Goal: Find contact information: Find contact information

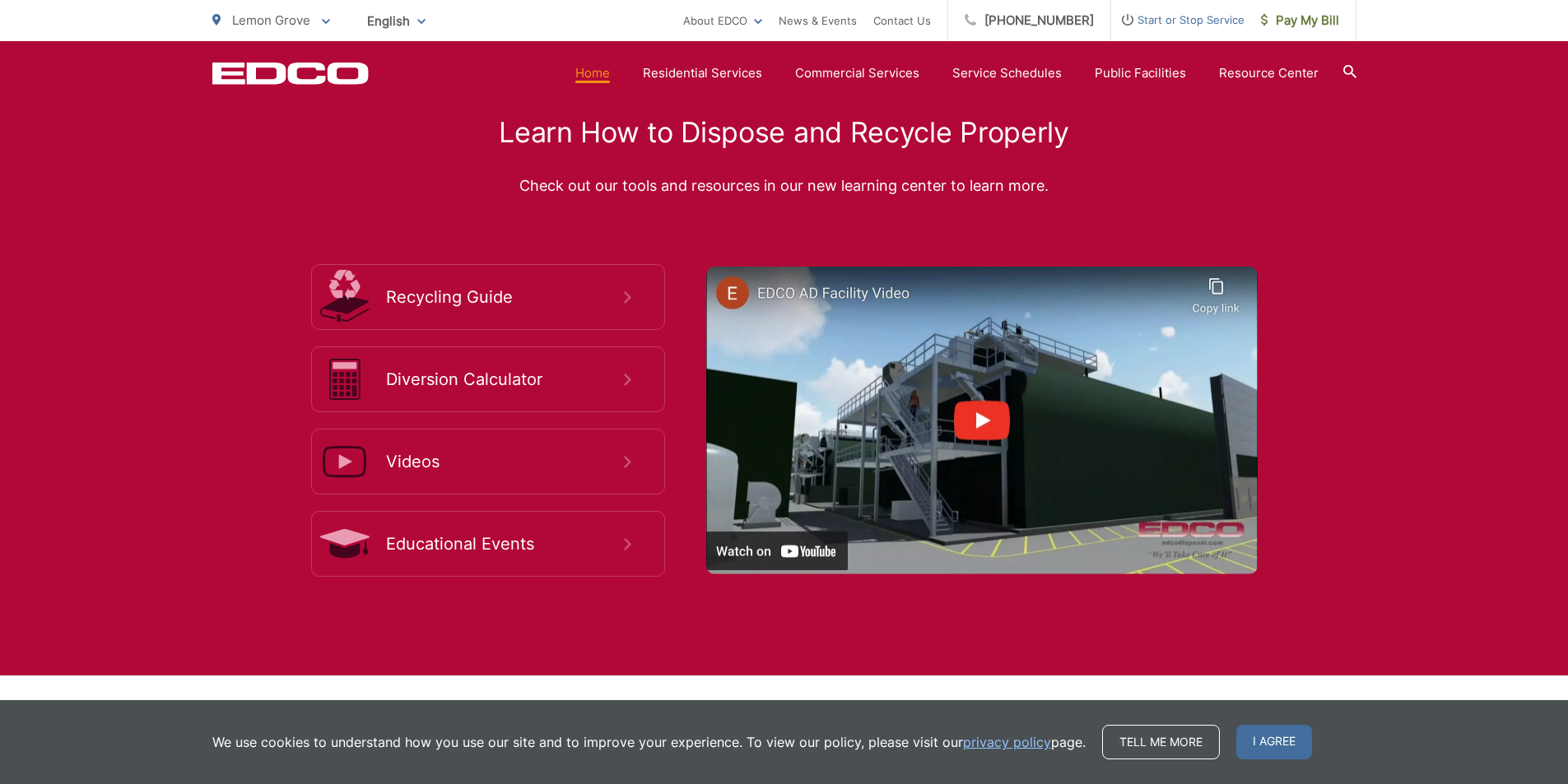
scroll to position [2939, 0]
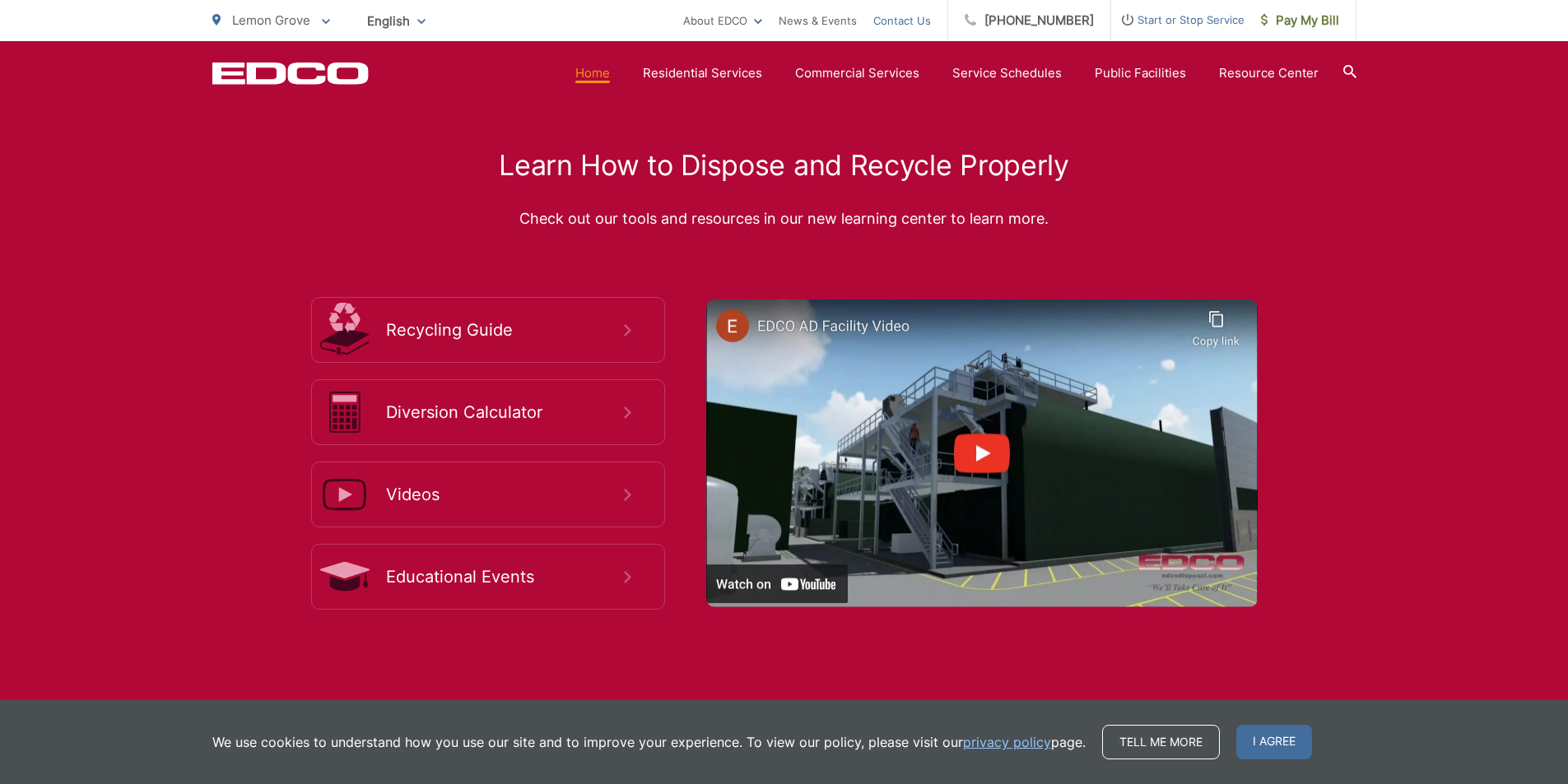
click at [931, 20] on link "Contact Us" at bounding box center [902, 20] width 58 height 20
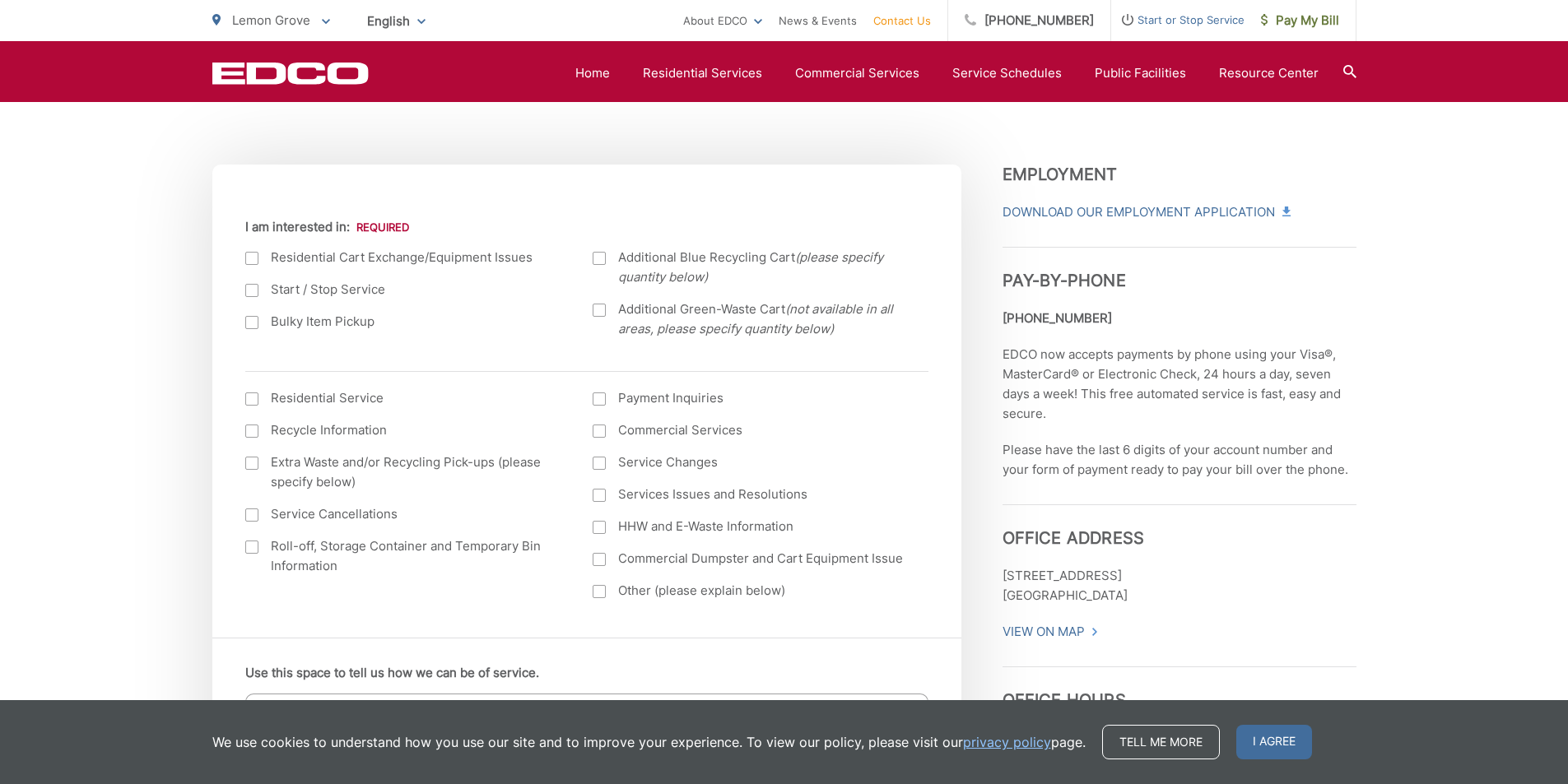
scroll to position [526, 0]
click at [249, 85] on div "EDCO Logo Home Residential Services Curbside Pickup Recycling Organic Recycling…" at bounding box center [784, 74] width 1144 height 32
click at [274, 68] on icon "EDCO Logo" at bounding box center [290, 73] width 157 height 23
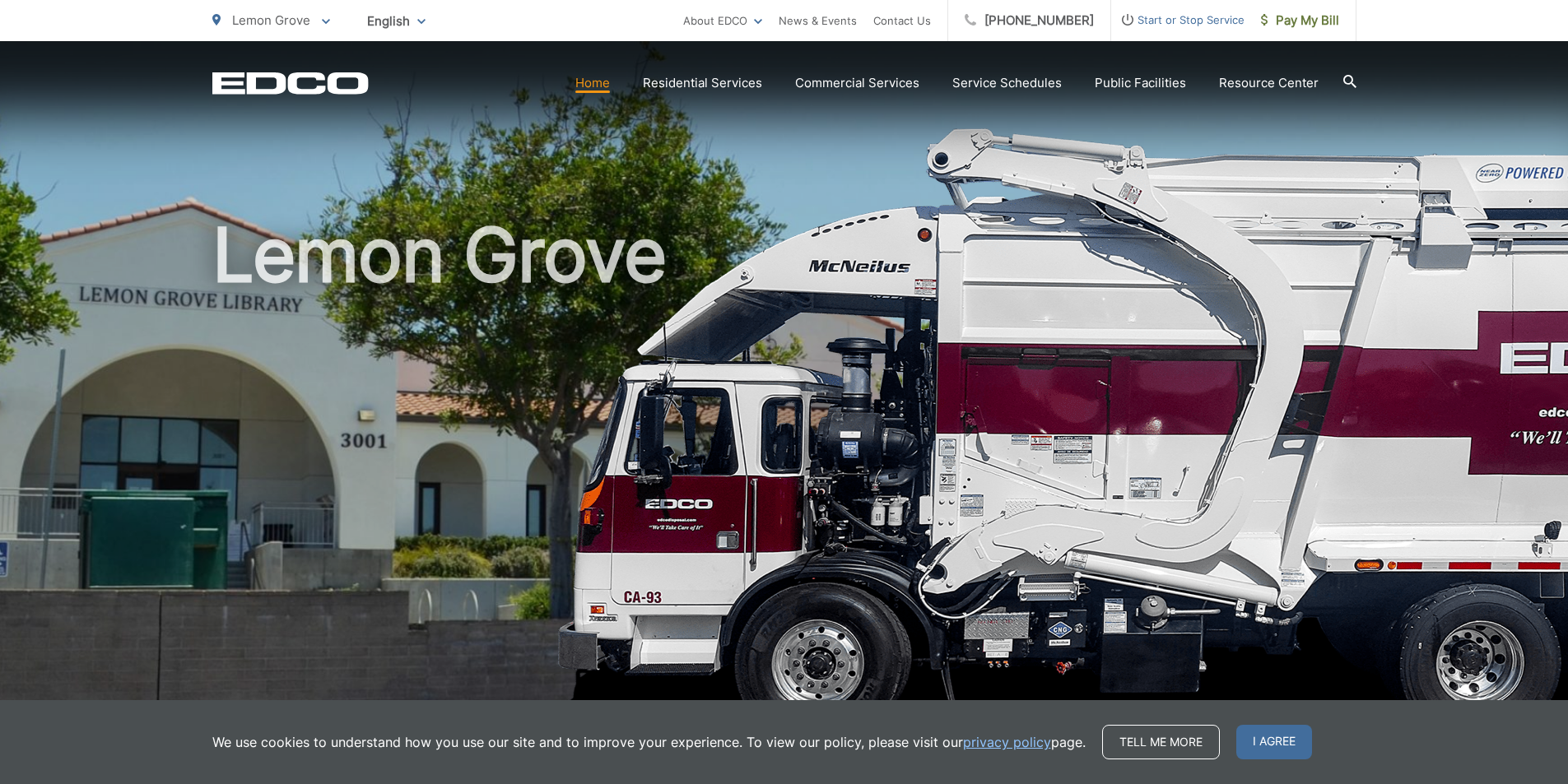
click at [307, 86] on icon "EDCO Logo" at bounding box center [290, 83] width 157 height 23
